Goal: Task Accomplishment & Management: Manage account settings

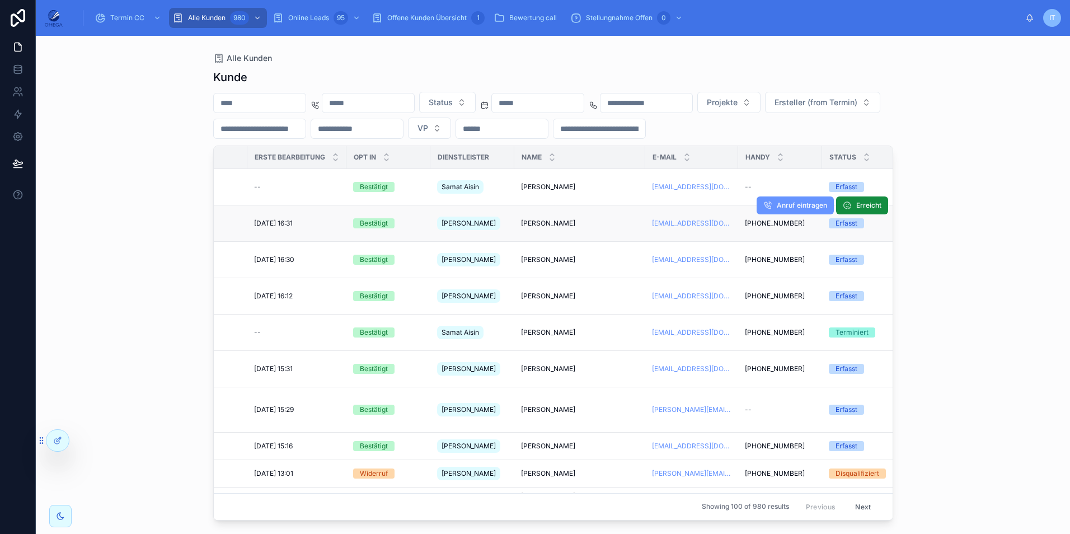
scroll to position [0, 168]
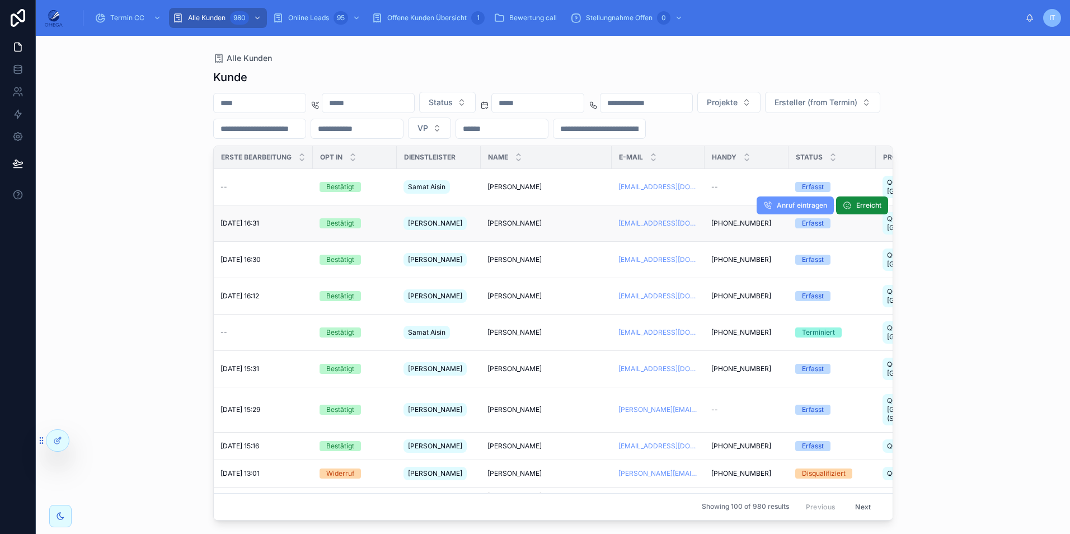
click at [537, 219] on div "[PERSON_NAME] [PERSON_NAME]" at bounding box center [546, 223] width 118 height 9
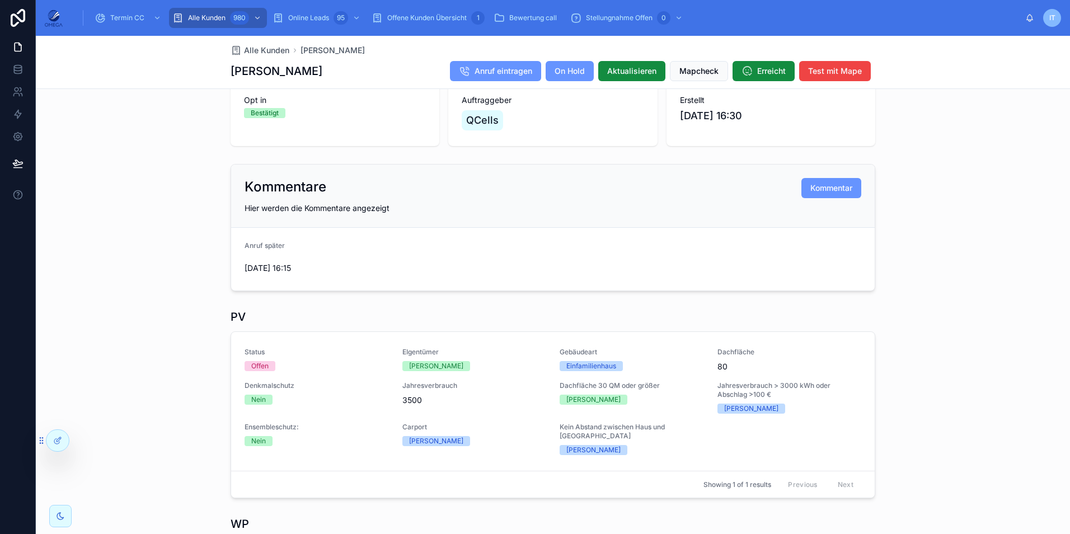
scroll to position [236, 0]
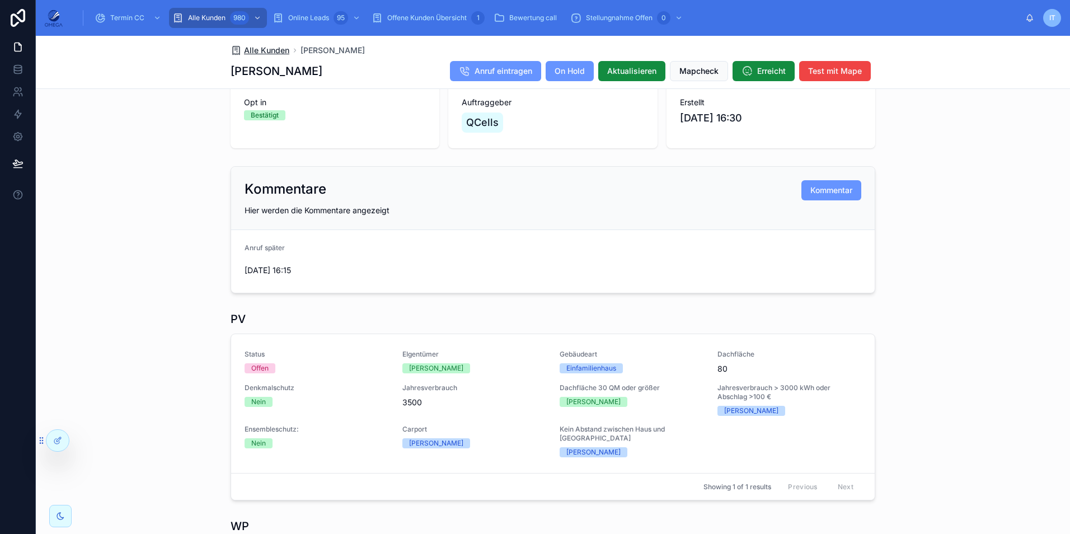
click at [267, 53] on span "Alle Kunden" at bounding box center [266, 50] width 45 height 11
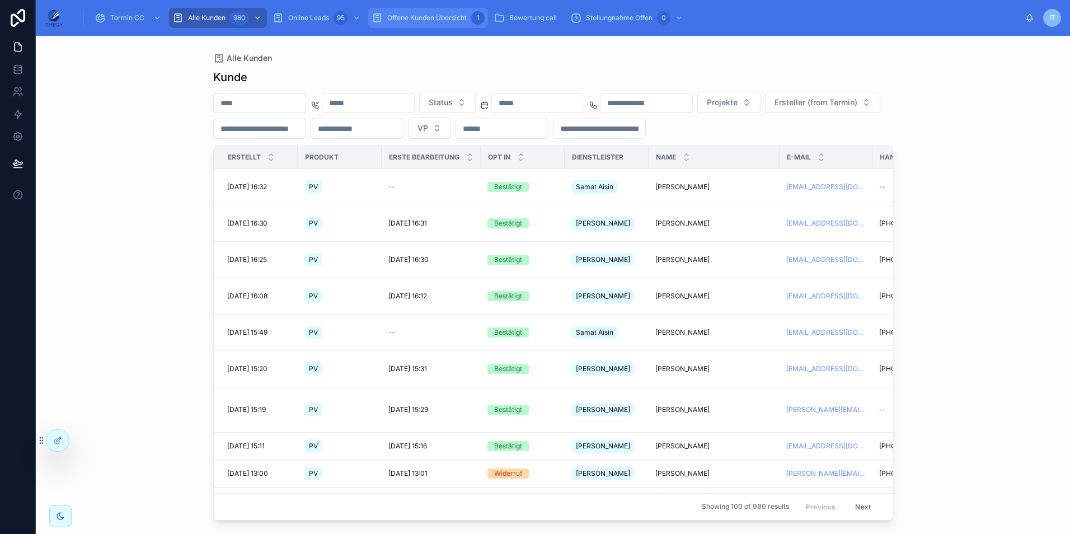
click at [416, 20] on span "Offene Kunden Übersicht" at bounding box center [426, 17] width 79 height 9
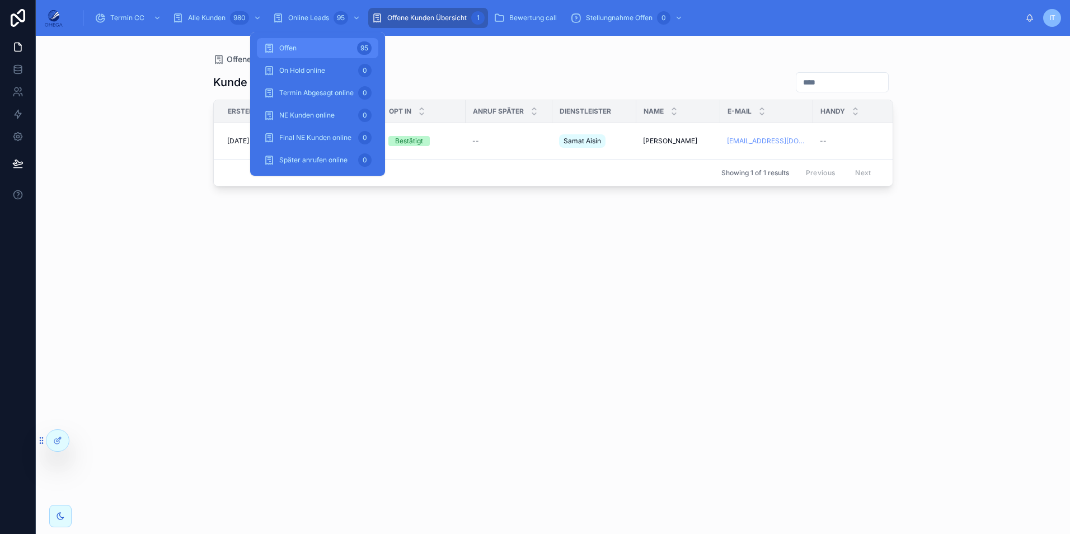
click at [332, 44] on div "Offen 95" at bounding box center [318, 48] width 108 height 18
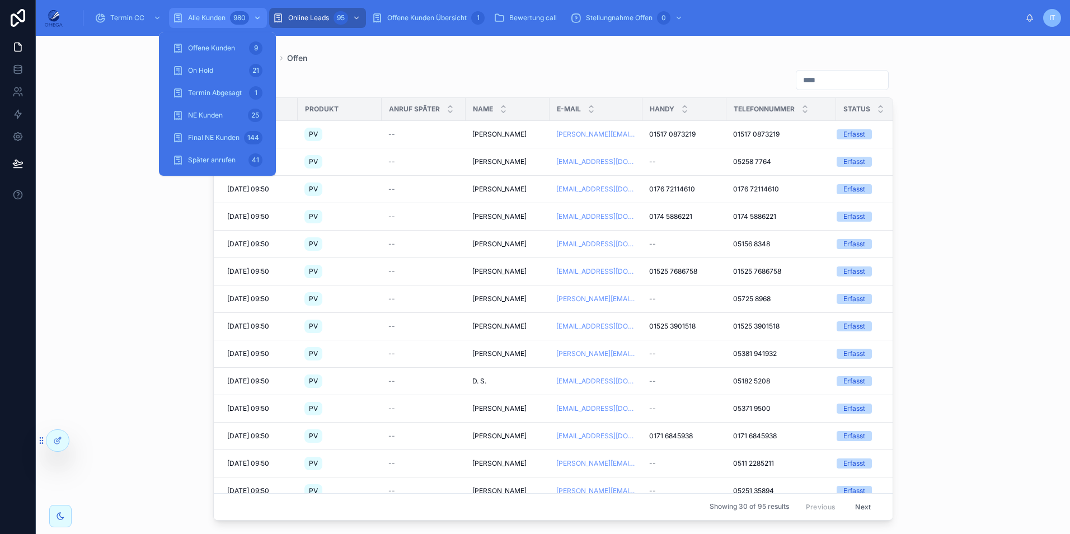
click at [230, 15] on div "980" at bounding box center [247, 18] width 34 height 18
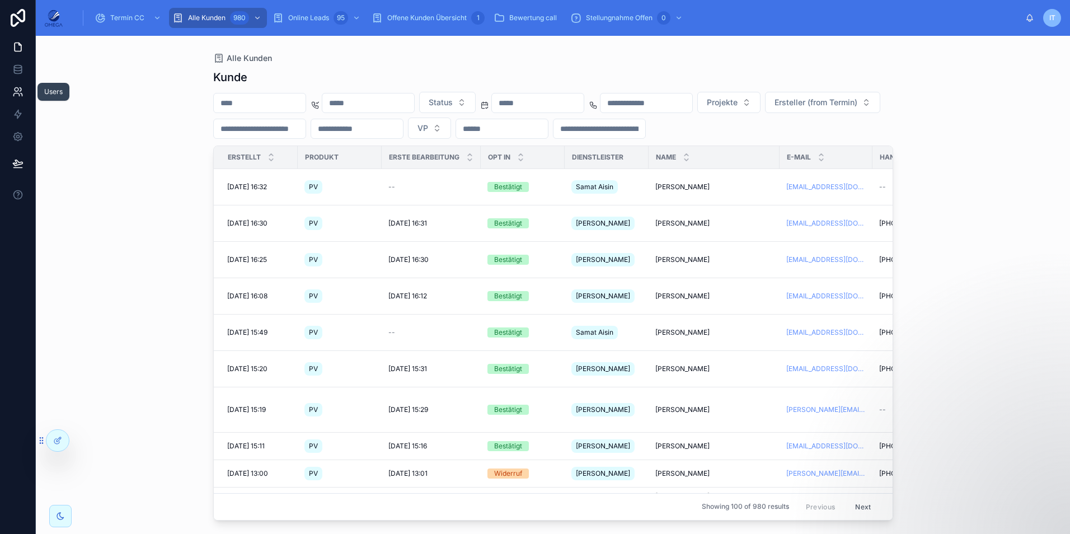
click at [17, 97] on icon at bounding box center [17, 91] width 11 height 11
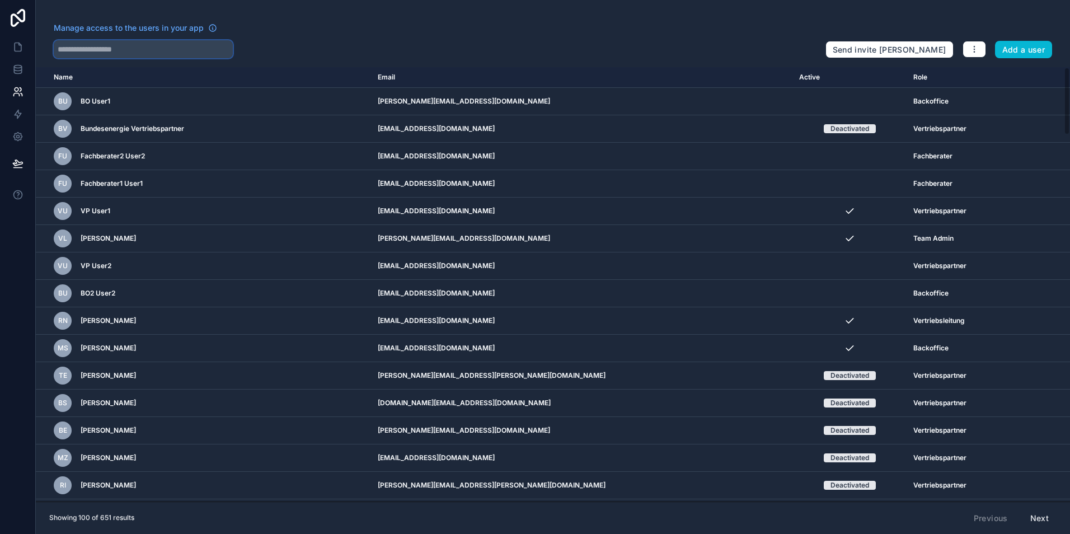
click at [91, 54] on input "text" at bounding box center [143, 49] width 179 height 18
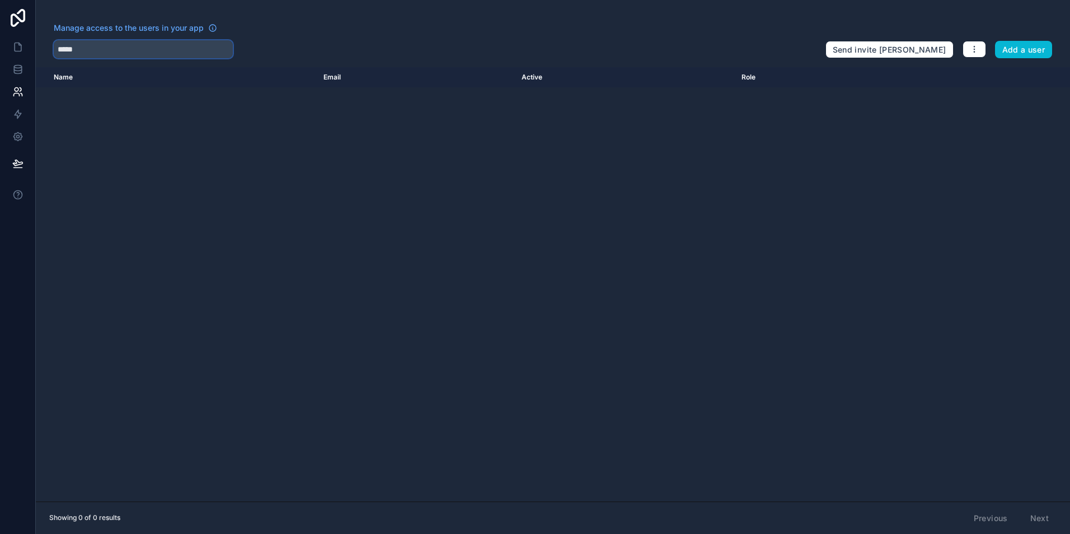
click at [63, 49] on input "*****" at bounding box center [143, 49] width 179 height 18
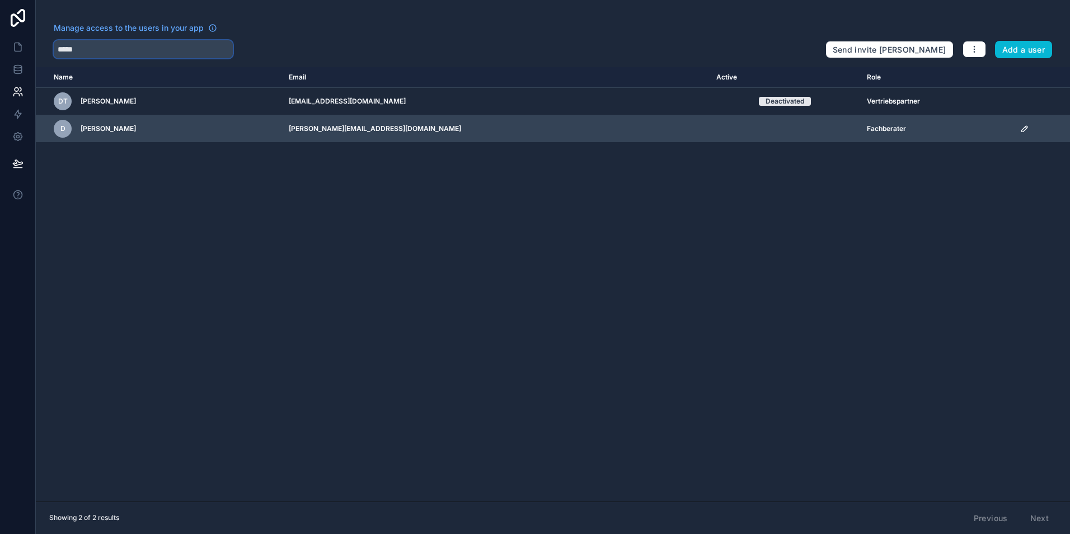
type input "*****"
click at [1023, 129] on icon "scrollable content" at bounding box center [1024, 129] width 6 height 6
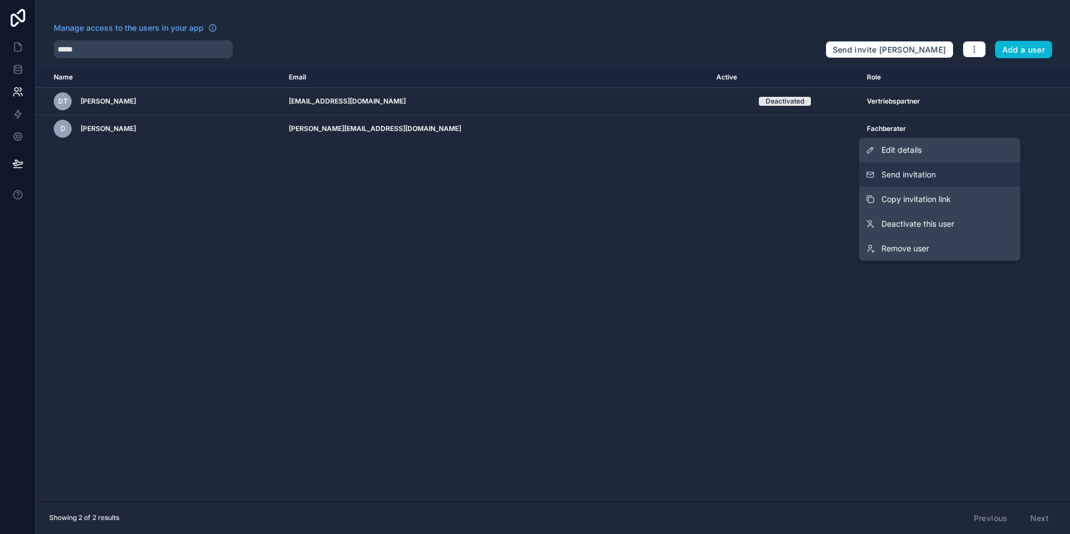
click at [951, 176] on button "Send invitation" at bounding box center [939, 174] width 161 height 25
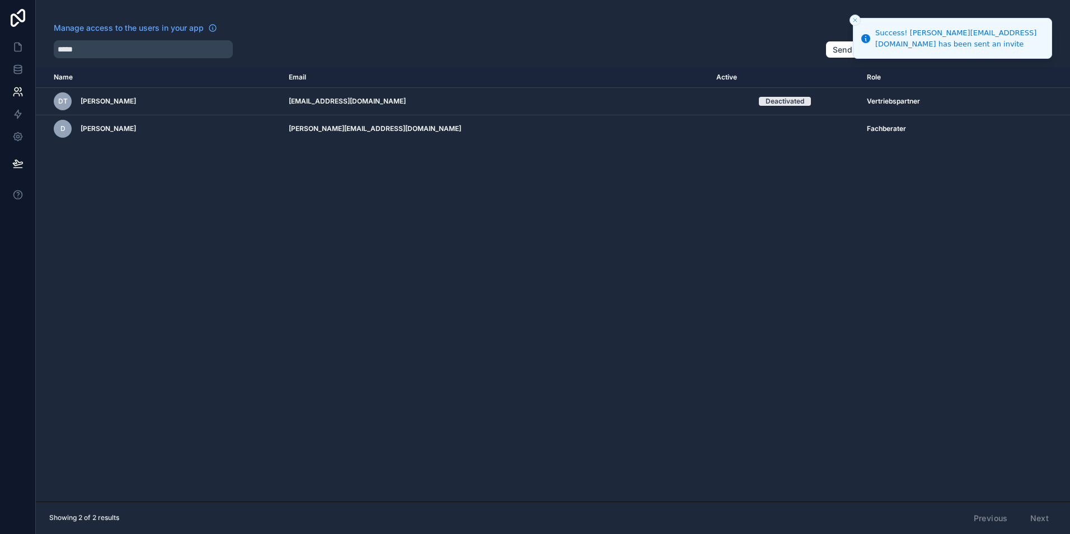
click at [565, 41] on div "*****" at bounding box center [435, 49] width 763 height 18
click at [856, 21] on line "Close toast" at bounding box center [854, 19] width 3 height 3
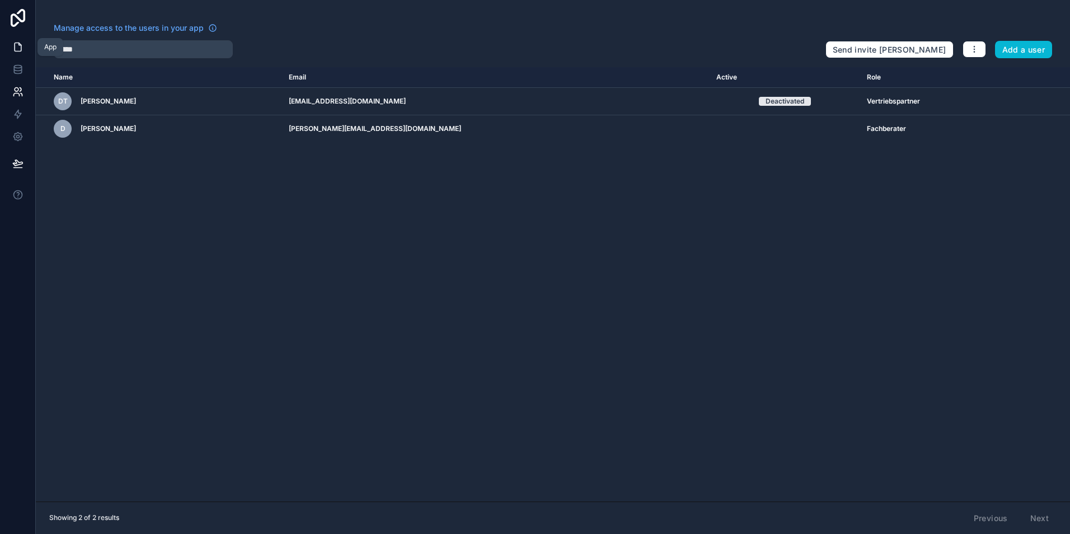
click at [17, 45] on icon at bounding box center [17, 46] width 11 height 11
